Goal: Transaction & Acquisition: Purchase product/service

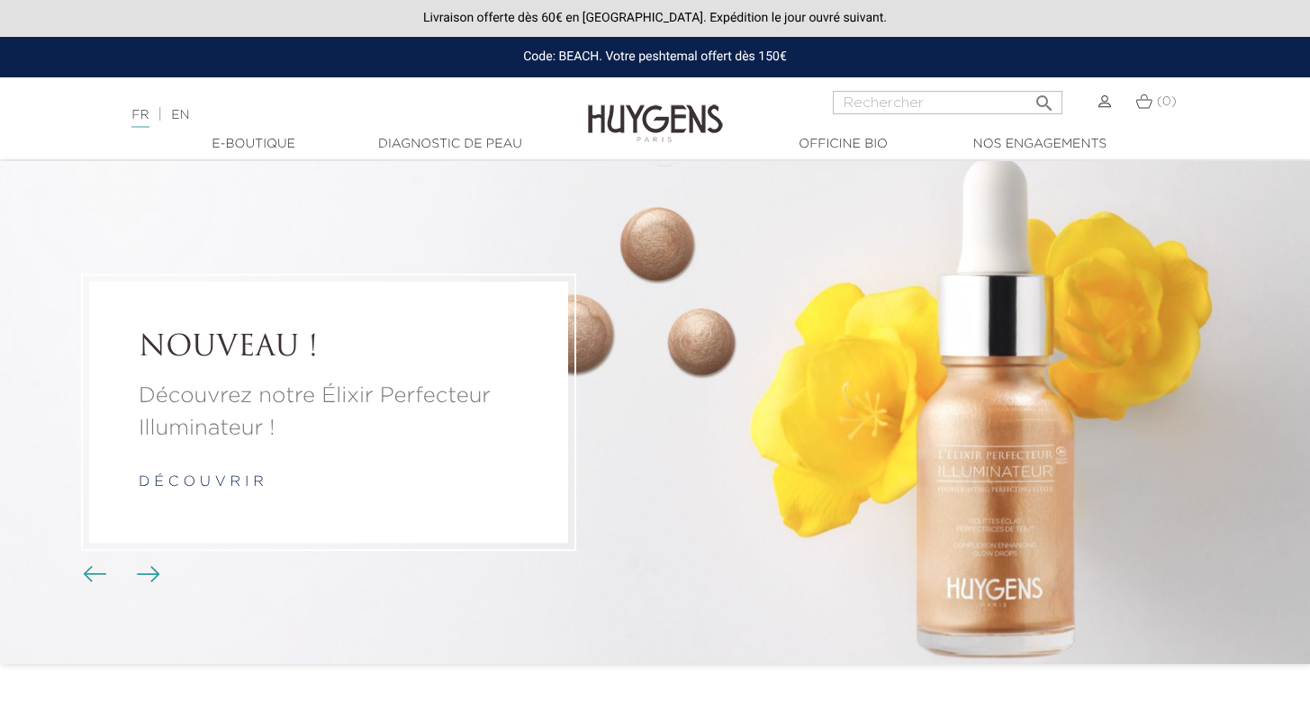
click at [1059, 503] on li "NOUVEAU ! Découvrez notre Élixir Perfecteur Illuminateur ! d é c o u v r i r" at bounding box center [655, 412] width 1310 height 503
click at [184, 485] on link "d é c o u v r i r" at bounding box center [201, 482] width 125 height 14
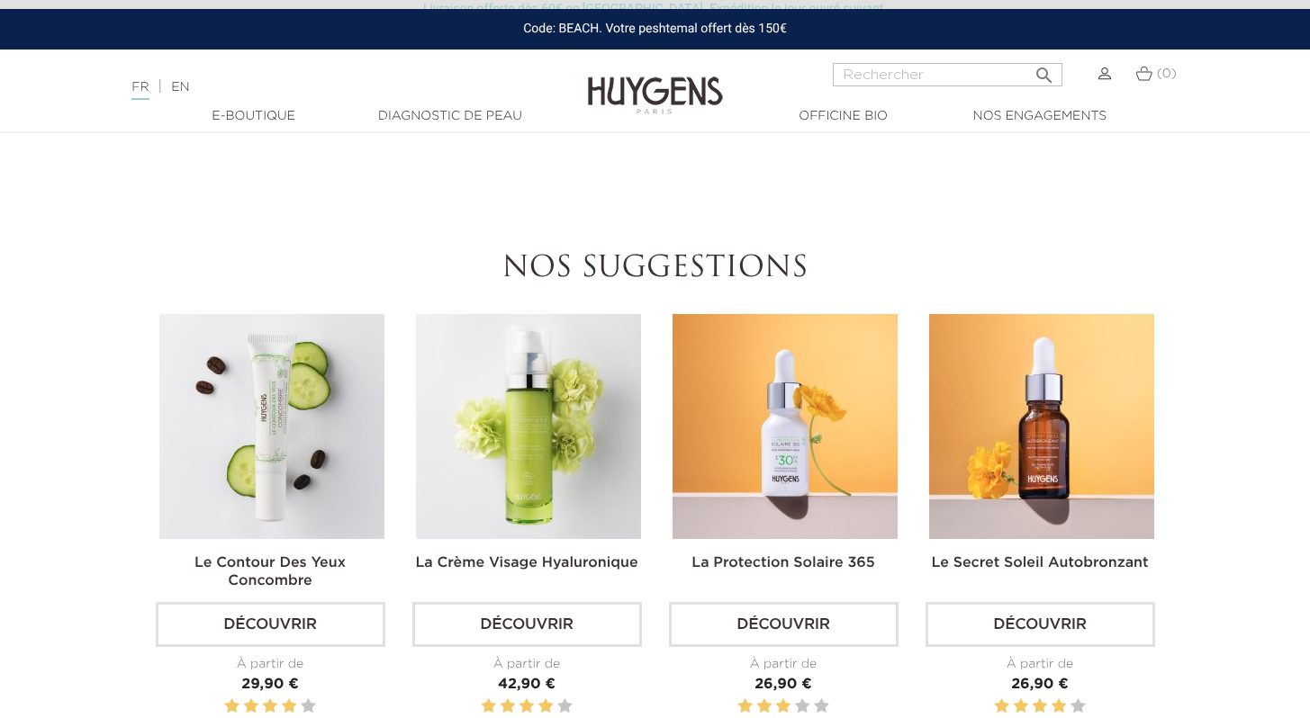
scroll to position [2134, 0]
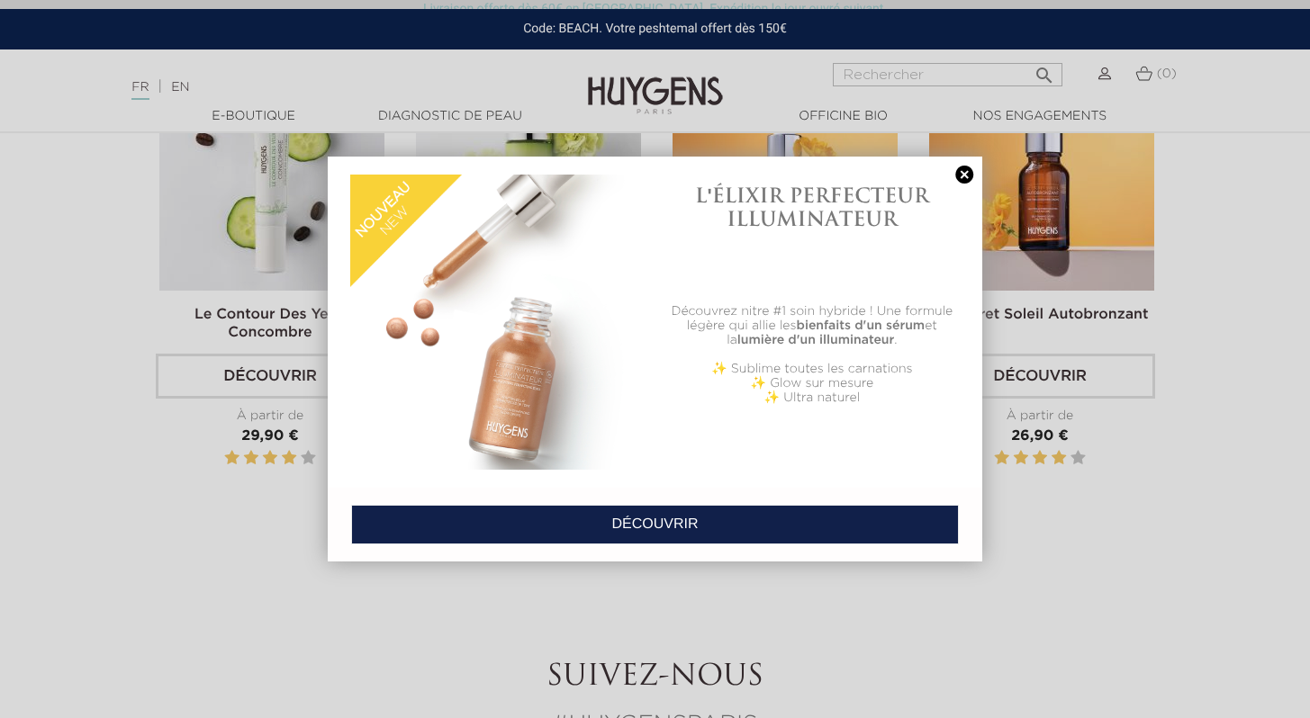
click at [967, 170] on link at bounding box center [964, 175] width 25 height 19
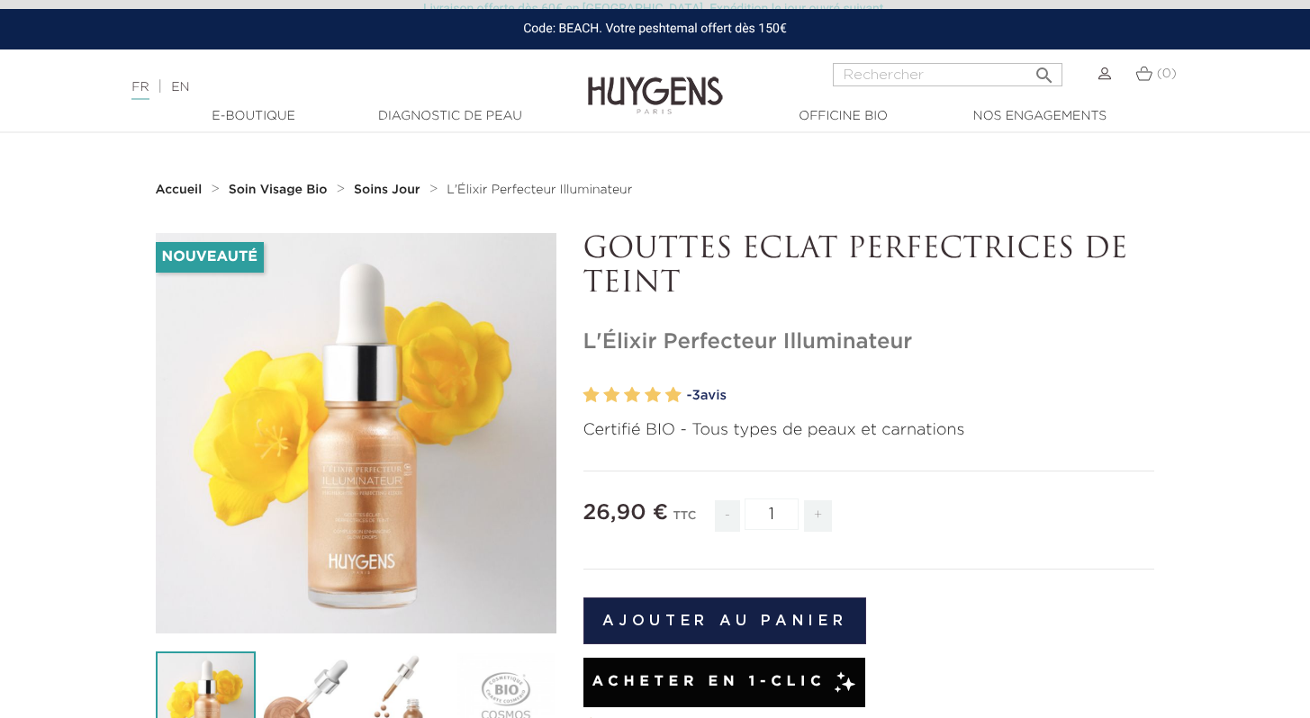
scroll to position [486, 0]
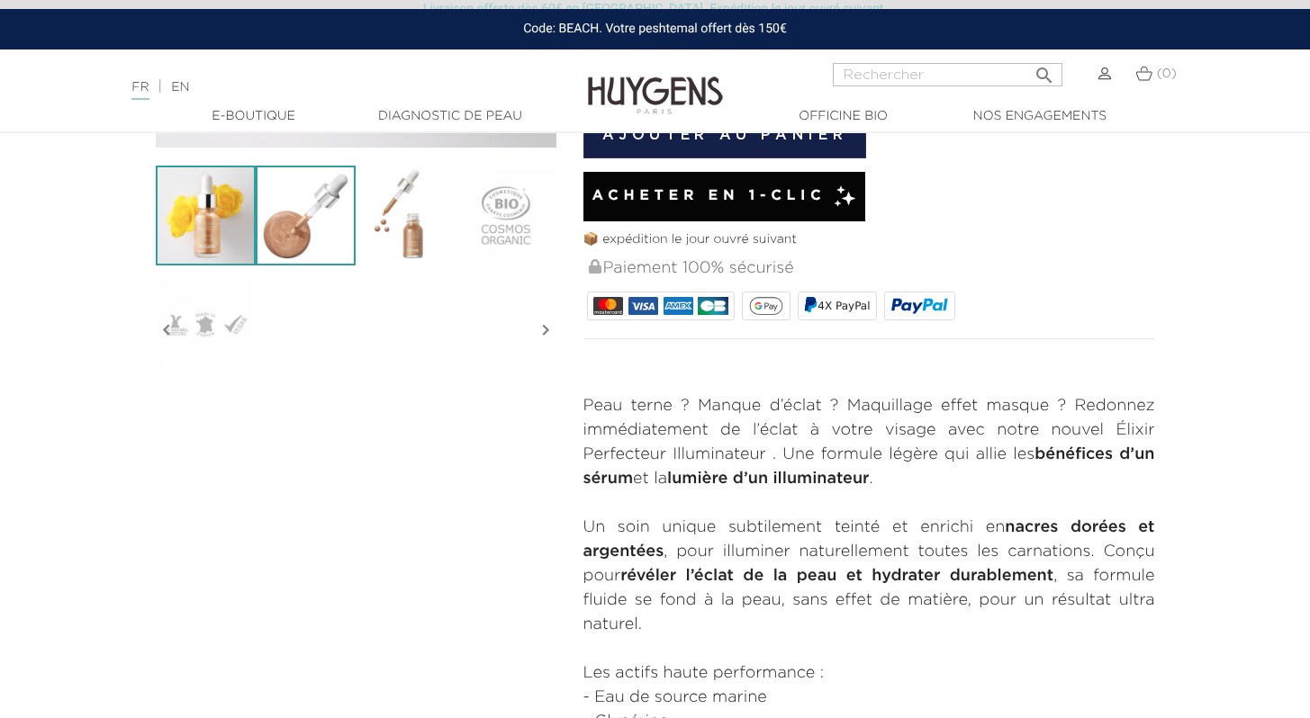
click at [318, 221] on img at bounding box center [306, 216] width 100 height 100
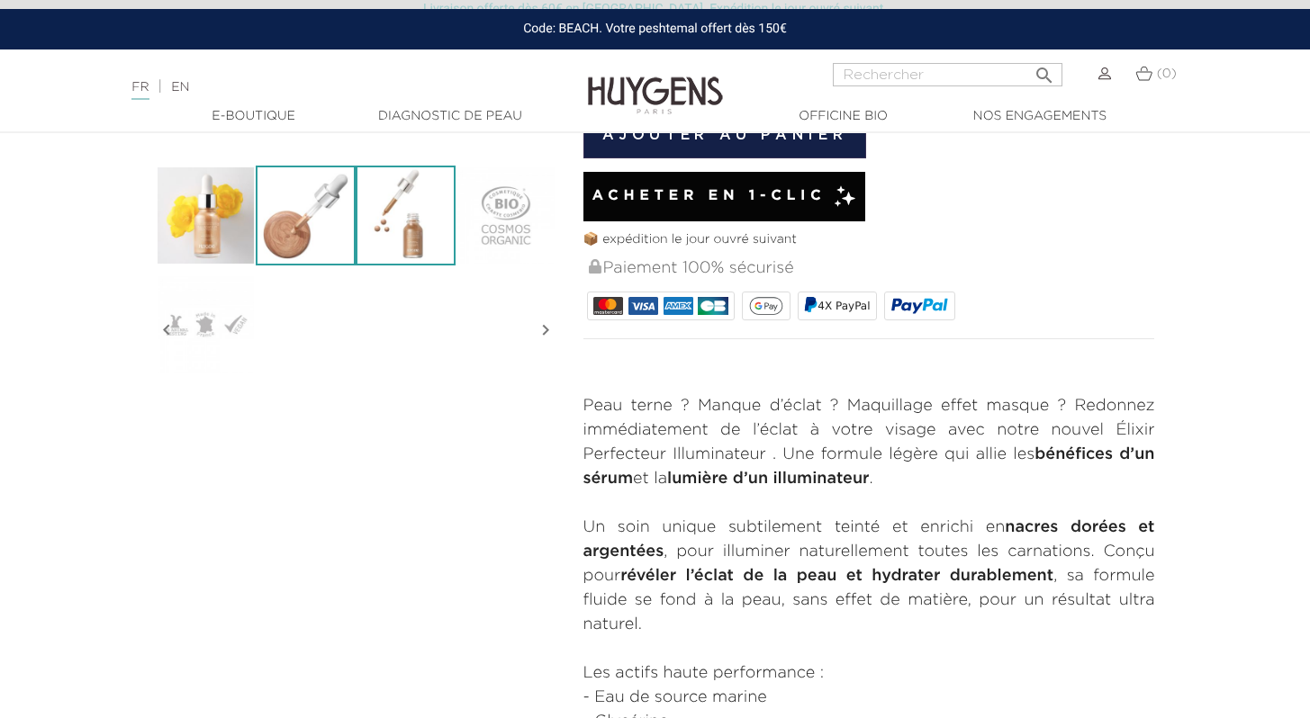
click at [401, 231] on img at bounding box center [406, 216] width 100 height 100
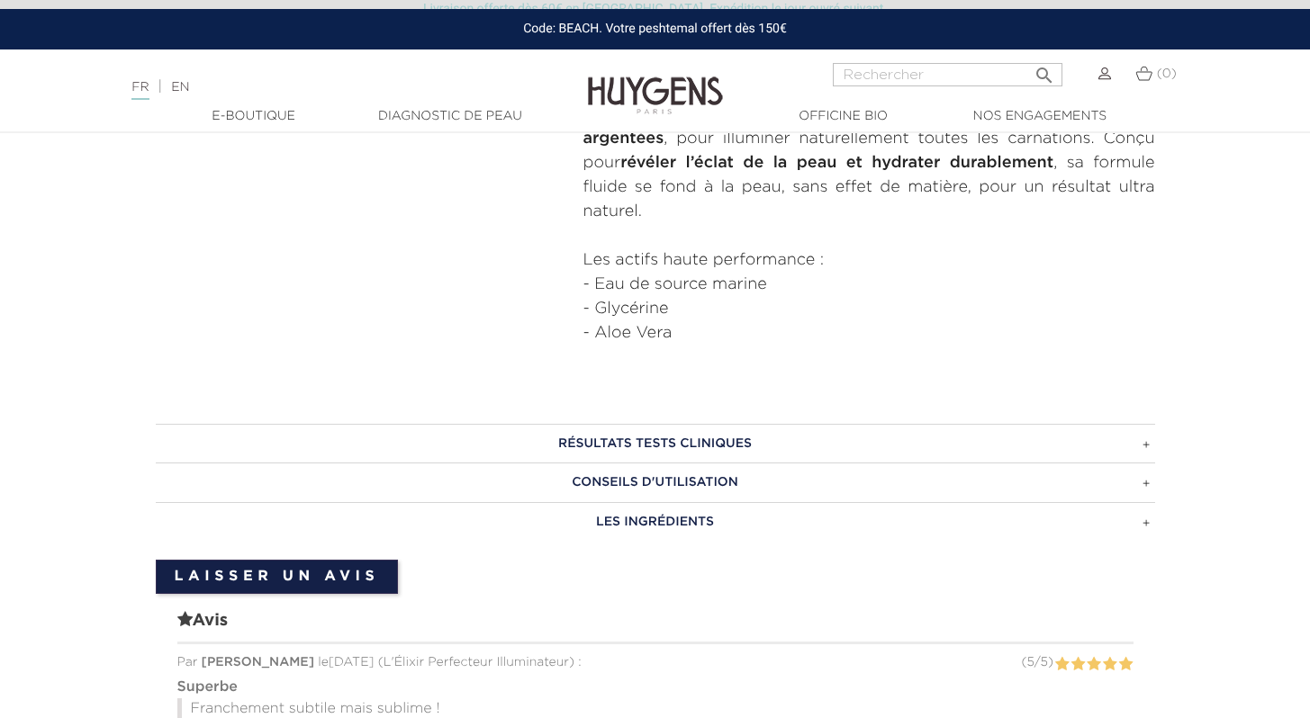
scroll to position [905, 0]
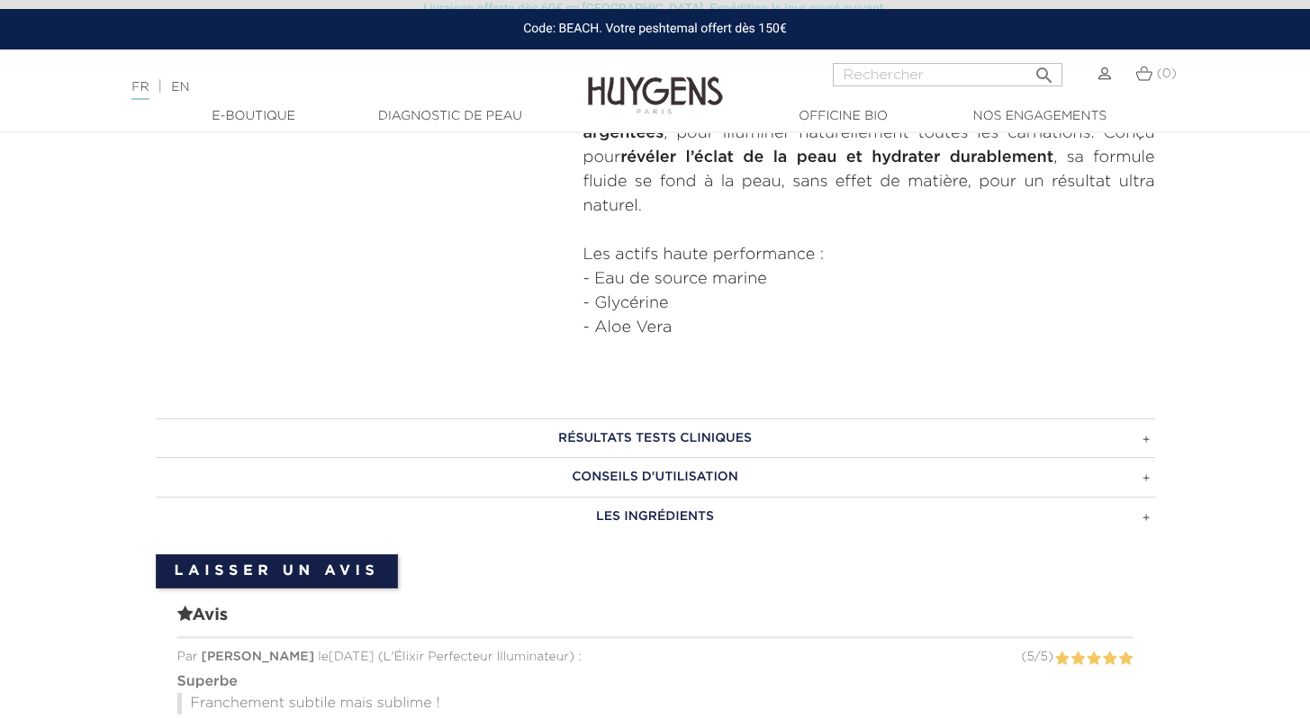
click at [670, 471] on h3 "CONSEILS D'UTILISATION" at bounding box center [655, 477] width 999 height 40
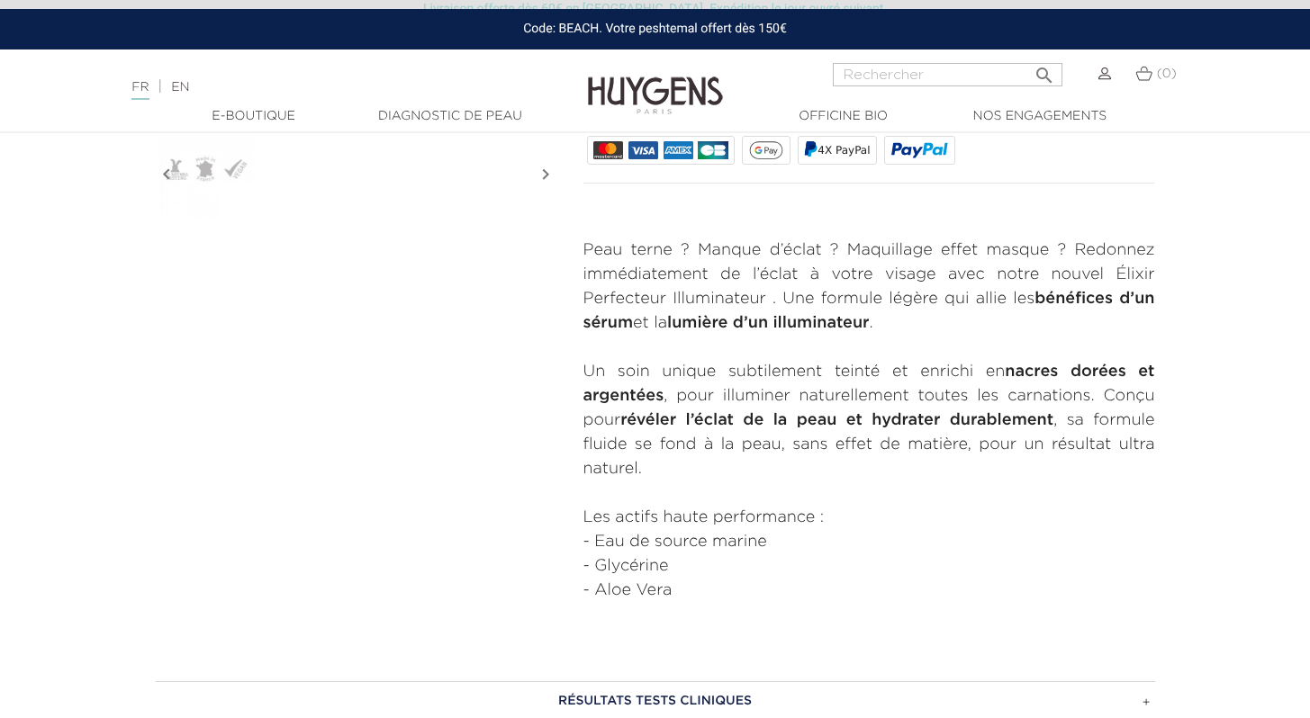
scroll to position [598, 0]
